Goal: Information Seeking & Learning: Compare options

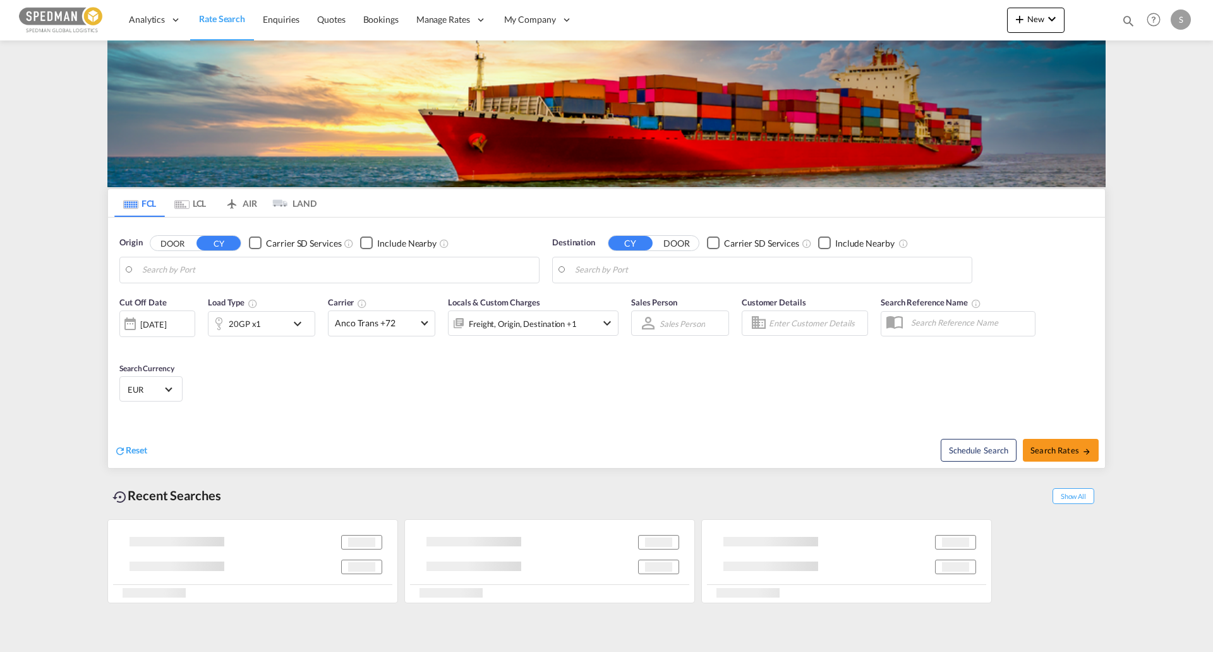
type input "Copenhagen (Kobenhavn), DKCPH"
type input "Mundra, INMUN"
